Goal: Task Accomplishment & Management: Complete application form

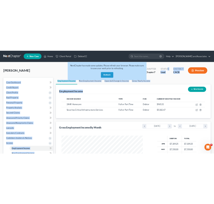
scroll to position [89, 189]
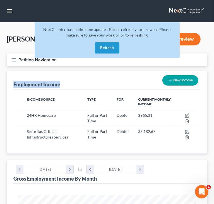
drag, startPoint x: 7, startPoint y: 72, endPoint x: 18, endPoint y: 72, distance: 10.3
click at [8, 66] on button "Petition Navigation" at bounding box center [107, 60] width 201 height 13
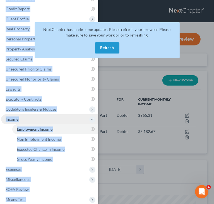
scroll to position [0, 0]
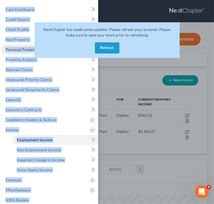
click at [32, 49] on span "Personal Property" at bounding box center [22, 49] width 32 height 5
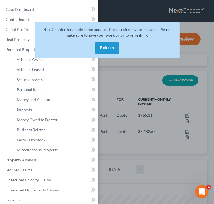
click at [116, 54] on button "Refresh" at bounding box center [107, 47] width 25 height 11
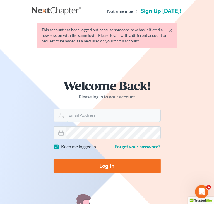
type input "[EMAIL_ADDRESS][DOMAIN_NAME]"
click at [102, 160] on input "Log In" at bounding box center [107, 166] width 107 height 15
type input "Thinking..."
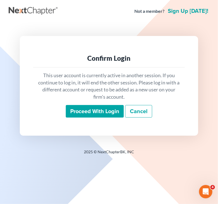
click at [107, 116] on input "Proceed with login" at bounding box center [95, 111] width 58 height 13
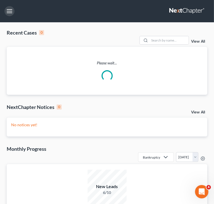
click at [13, 14] on button "button" at bounding box center [9, 11] width 10 height 10
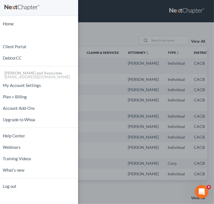
click at [106, 39] on div "Home New Case Client Portal DebtorCC [PERSON_NAME] and Associates [EMAIL_ADDRES…" at bounding box center [107, 102] width 214 height 204
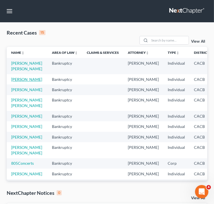
click at [14, 82] on link "[PERSON_NAME]" at bounding box center [26, 79] width 31 height 5
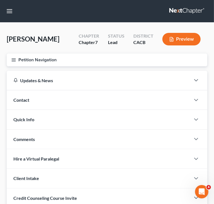
click at [22, 66] on button "Petition Navigation" at bounding box center [107, 60] width 201 height 13
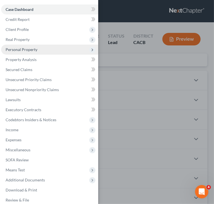
click at [43, 50] on span "Personal Property" at bounding box center [49, 50] width 97 height 10
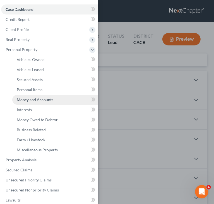
click at [63, 100] on link "Money and Accounts" at bounding box center [55, 100] width 86 height 10
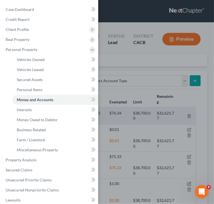
click at [128, 69] on div "Case Dashboard Payments Invoices Payments Payments Credit Report Client Profile" at bounding box center [107, 102] width 214 height 204
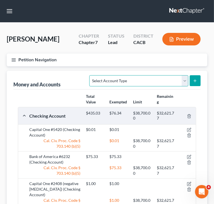
click at [145, 86] on select "Select Account Type Brokerage Cash on Hand Certificates of Deposit Checking Acc…" at bounding box center [138, 80] width 99 height 11
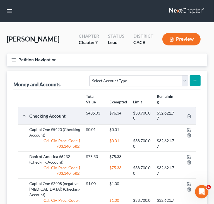
click at [192, 86] on button "submit" at bounding box center [195, 80] width 11 height 11
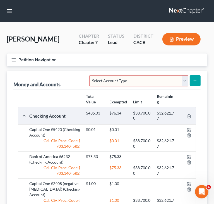
click at [163, 86] on select "Select Account Type Brokerage Cash on Hand Certificates of Deposit Checking Acc…" at bounding box center [138, 80] width 99 height 11
select select "checking"
click at [91, 86] on select "Select Account Type Brokerage Cash on Hand Certificates of Deposit Checking Acc…" at bounding box center [138, 80] width 99 height 11
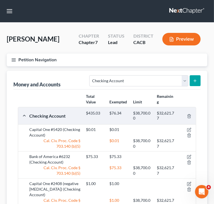
click at [195, 83] on icon "submit" at bounding box center [195, 81] width 4 height 4
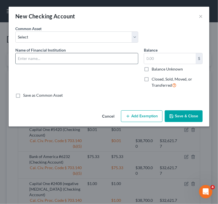
click at [42, 56] on input "text" at bounding box center [77, 58] width 122 height 11
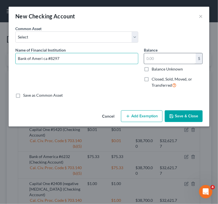
type input "Bank of Ameri ca #8297"
click at [172, 61] on input "text" at bounding box center [170, 58] width 52 height 11
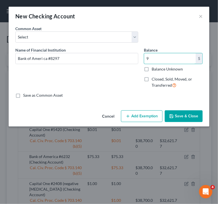
type input "9"
click at [135, 118] on button "Add Exemption" at bounding box center [142, 116] width 42 height 12
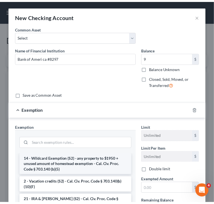
scroll to position [112, 0]
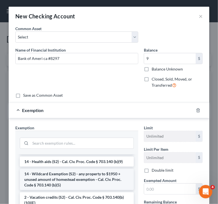
click at [77, 176] on li "14 - Wildcard Exemption (S2) - any property to $1950 + unused amount of homeste…" at bounding box center [77, 179] width 114 height 21
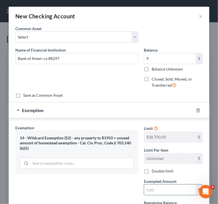
click at [158, 194] on input "text" at bounding box center [170, 190] width 52 height 11
type input "9"
click at [80, 107] on div "Exemption $9.00" at bounding box center [101, 110] width 185 height 15
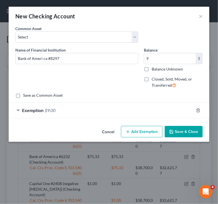
click at [196, 128] on button "Save & Close" at bounding box center [184, 132] width 38 height 12
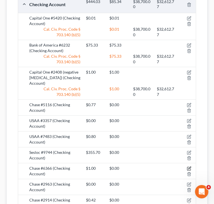
click at [189, 171] on icon "button" at bounding box center [189, 169] width 4 height 4
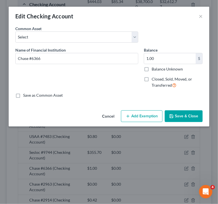
click at [151, 112] on button "Add Exemption" at bounding box center [142, 116] width 42 height 12
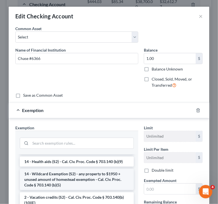
click at [64, 173] on li "14 - Wildcard Exemption (S2) - any property to $1950 + unused amount of homeste…" at bounding box center [77, 179] width 114 height 21
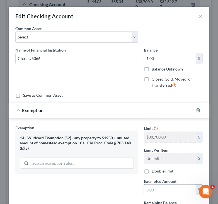
click at [158, 186] on input "text" at bounding box center [170, 190] width 52 height 11
type input "1"
click at [27, 112] on span "Exemption" at bounding box center [32, 110] width 21 height 5
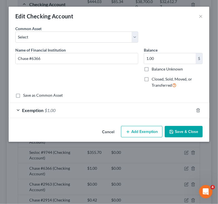
click at [187, 135] on button "Save & Close" at bounding box center [184, 132] width 38 height 12
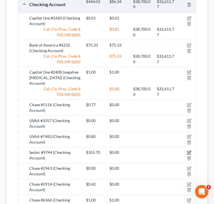
click at [190, 154] on icon "button" at bounding box center [189, 152] width 3 height 3
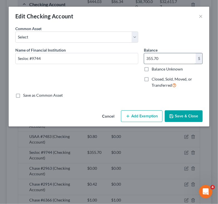
click at [171, 59] on input "355.70" at bounding box center [170, 58] width 52 height 11
type input "7.23"
click at [141, 119] on button "Add Exemption" at bounding box center [142, 116] width 42 height 12
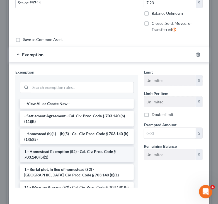
scroll to position [56, 0]
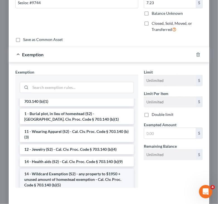
click at [58, 173] on li "14 - Wildcard Exemption (S2) - any property to $1950 + unused amount of homeste…" at bounding box center [77, 179] width 114 height 21
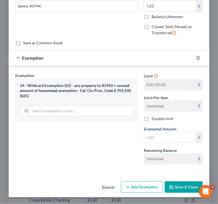
scroll to position [52, 0]
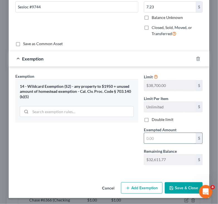
click at [164, 137] on input "text" at bounding box center [170, 138] width 52 height 11
type input "7.23"
click at [183, 186] on button "Save & Close" at bounding box center [184, 188] width 38 height 12
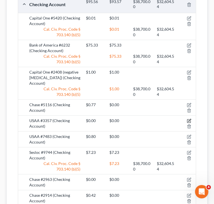
click at [189, 123] on icon "button" at bounding box center [189, 121] width 4 height 4
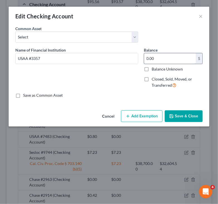
click at [180, 57] on input "0.00" at bounding box center [170, 58] width 52 height 11
type input "1"
click at [156, 115] on button "Add Exemption" at bounding box center [142, 116] width 42 height 12
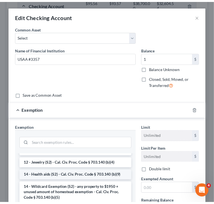
scroll to position [112, 0]
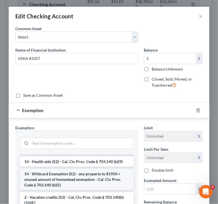
click at [67, 174] on li "14 - Wildcard Exemption (S2) - any property to $1950 + unused amount of homeste…" at bounding box center [77, 179] width 114 height 21
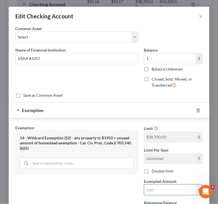
click at [169, 189] on input "text" at bounding box center [170, 190] width 52 height 11
type input "1"
click at [23, 107] on div "Exemption $1.00" at bounding box center [101, 110] width 185 height 15
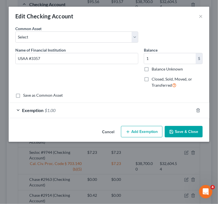
click at [179, 129] on button "Save & Close" at bounding box center [184, 132] width 38 height 12
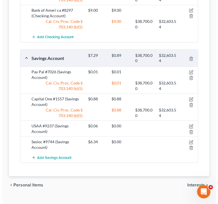
scroll to position [369, 0]
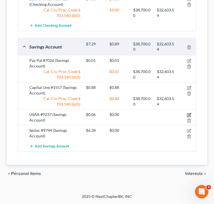
click at [189, 113] on icon "button" at bounding box center [189, 115] width 4 height 4
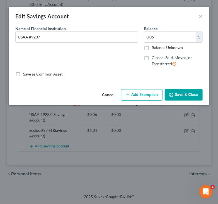
click at [150, 91] on button "Add Exemption" at bounding box center [142, 95] width 42 height 12
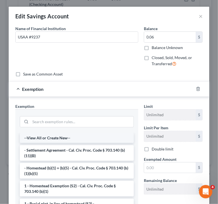
scroll to position [112, 0]
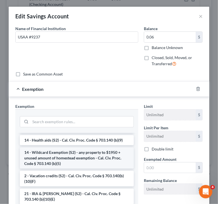
click at [98, 157] on li "14 - Wildcard Exemption (S2) - any property to $1950 + unused amount of homeste…" at bounding box center [77, 158] width 114 height 21
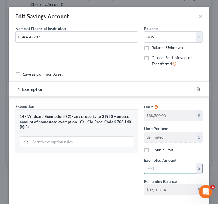
click at [155, 168] on input "text" at bounding box center [170, 169] width 52 height 11
type input "0.06"
click at [22, 87] on span "Exemption" at bounding box center [32, 88] width 21 height 5
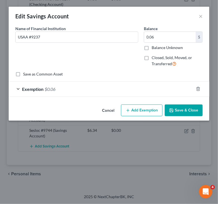
click at [174, 106] on button "Save & Close" at bounding box center [184, 111] width 38 height 12
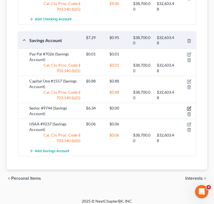
click at [188, 111] on icon "button" at bounding box center [189, 109] width 4 height 4
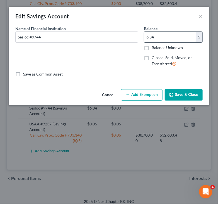
click at [164, 38] on input "6.34" at bounding box center [170, 37] width 52 height 11
type input "7.23"
click at [150, 98] on button "Add Exemption" at bounding box center [142, 95] width 42 height 12
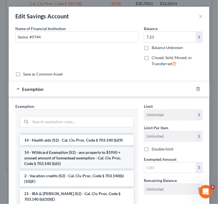
click at [80, 161] on li "14 - Wildcard Exemption (S2) - any property to $1950 + unused amount of homeste…" at bounding box center [77, 158] width 114 height 21
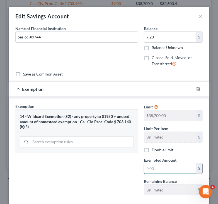
click at [157, 169] on input "text" at bounding box center [170, 169] width 52 height 11
type input "7.23"
click at [24, 90] on span "Exemption" at bounding box center [32, 88] width 21 height 5
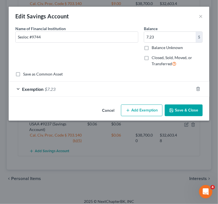
click at [181, 113] on button "Save & Close" at bounding box center [184, 111] width 38 height 12
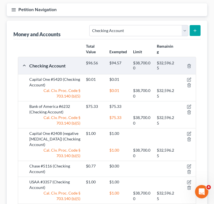
scroll to position [0, 0]
